Goal: Task Accomplishment & Management: Complete application form

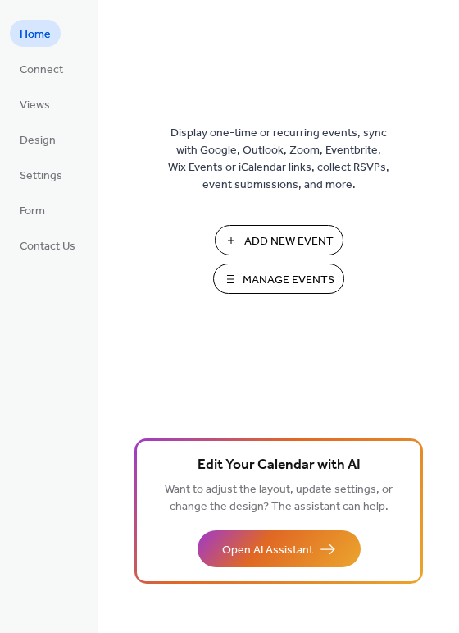
click at [287, 240] on span "Add New Event" at bounding box center [289, 241] width 89 height 17
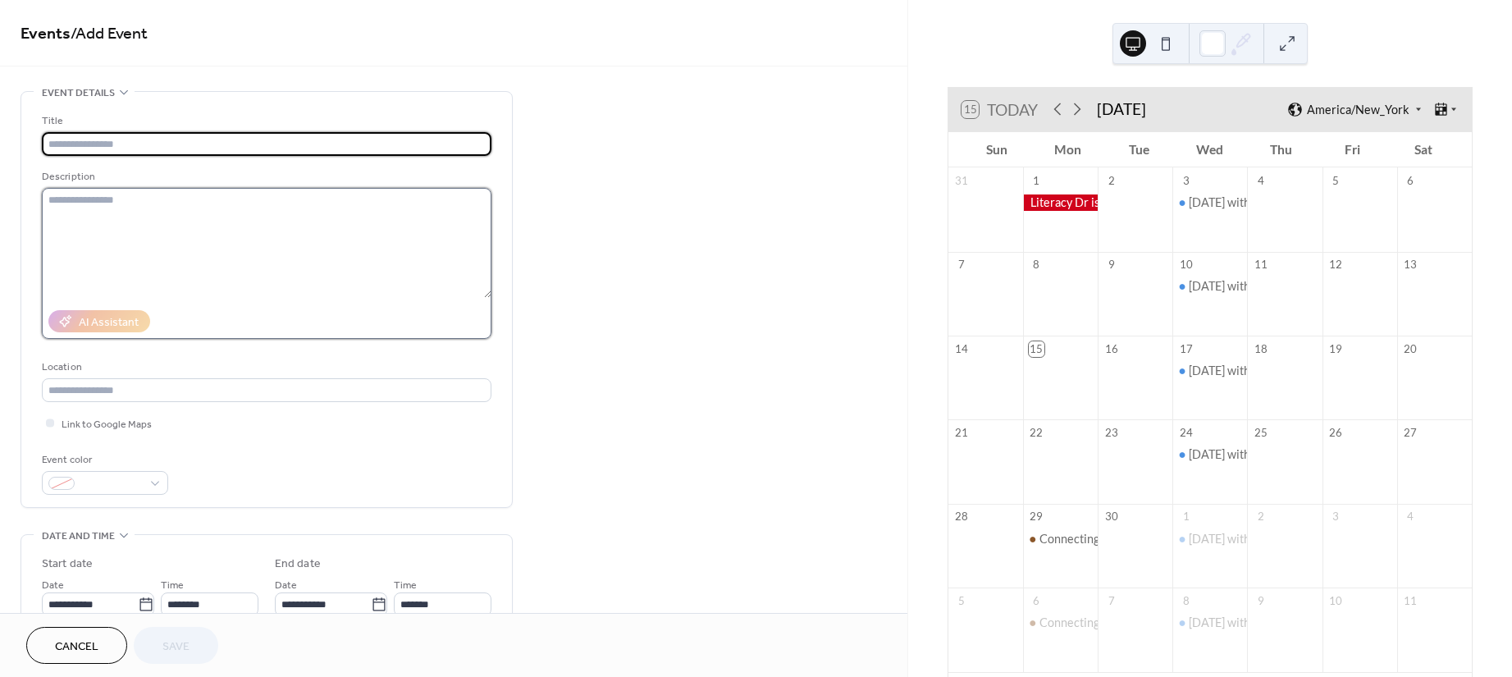
click at [131, 212] on textarea at bounding box center [267, 243] width 450 height 110
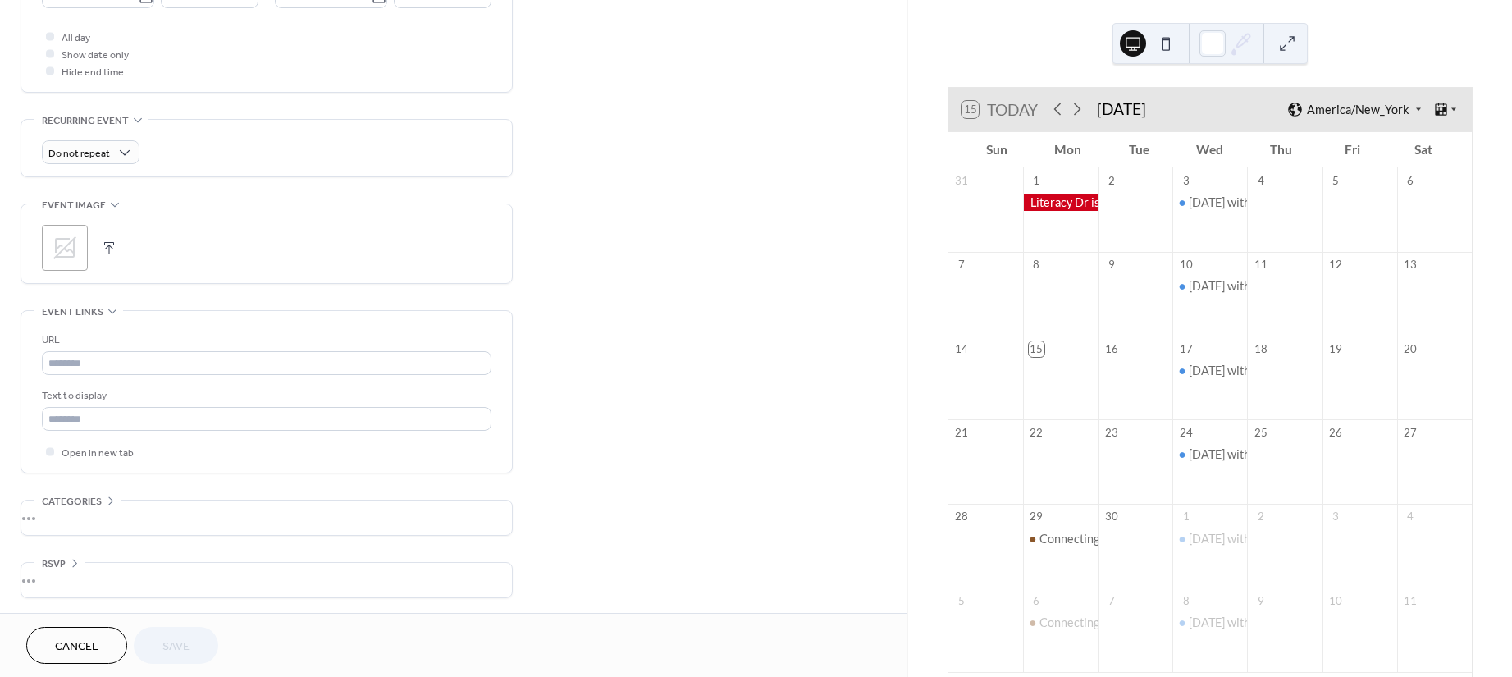
scroll to position [610, 0]
